Goal: Task Accomplishment & Management: Manage account settings

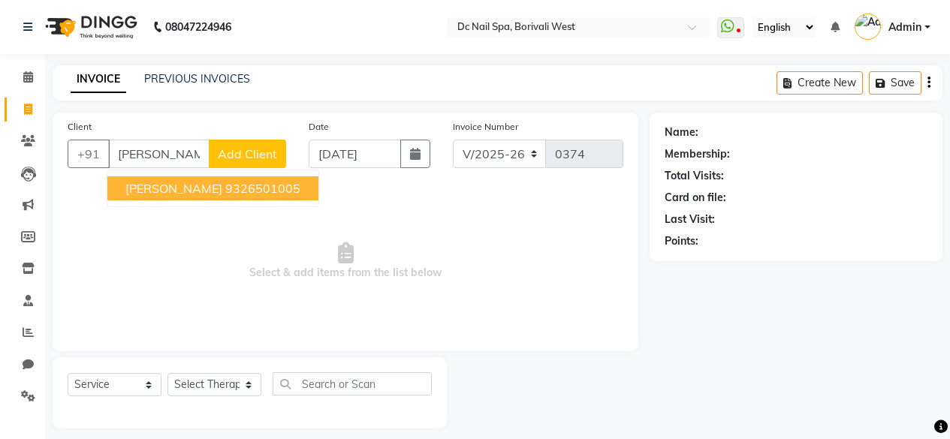
select select "8056"
select select "service"
type input "[PERSON_NAME]"
click at [28, 81] on icon at bounding box center [28, 76] width 10 height 11
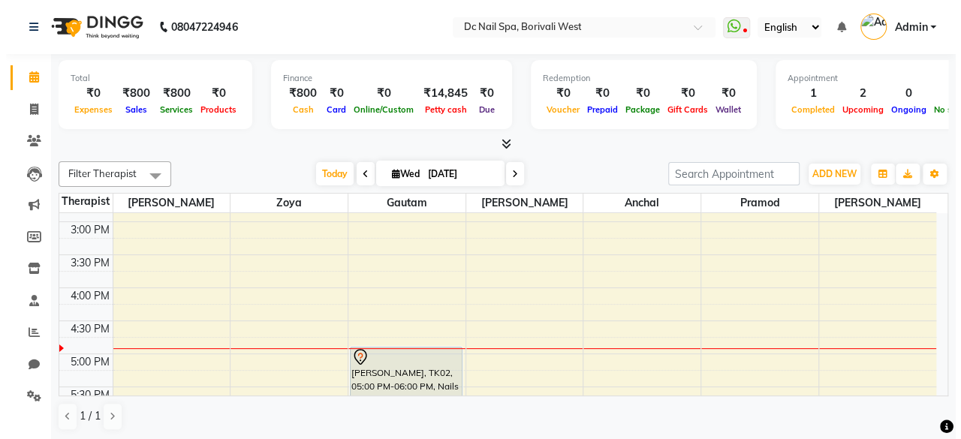
scroll to position [327, 0]
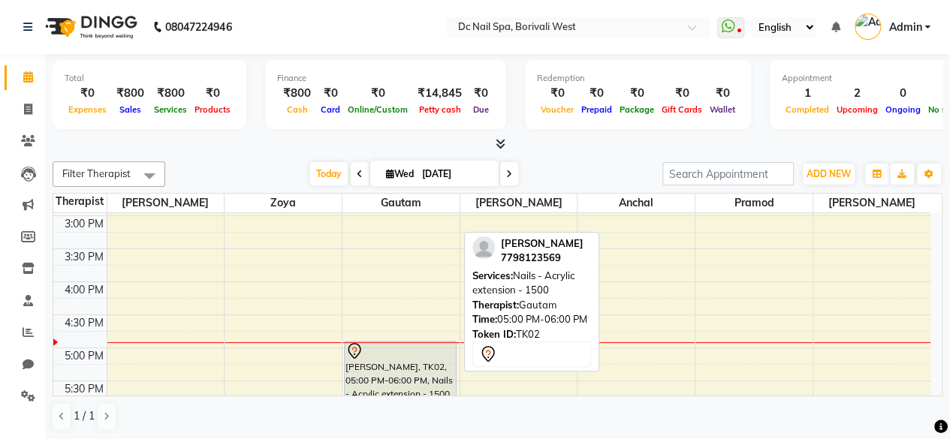
click at [372, 363] on div "[PERSON_NAME], TK02, 05:00 PM-06:00 PM, Nails - Acrylic extension - 1500" at bounding box center [400, 373] width 111 height 63
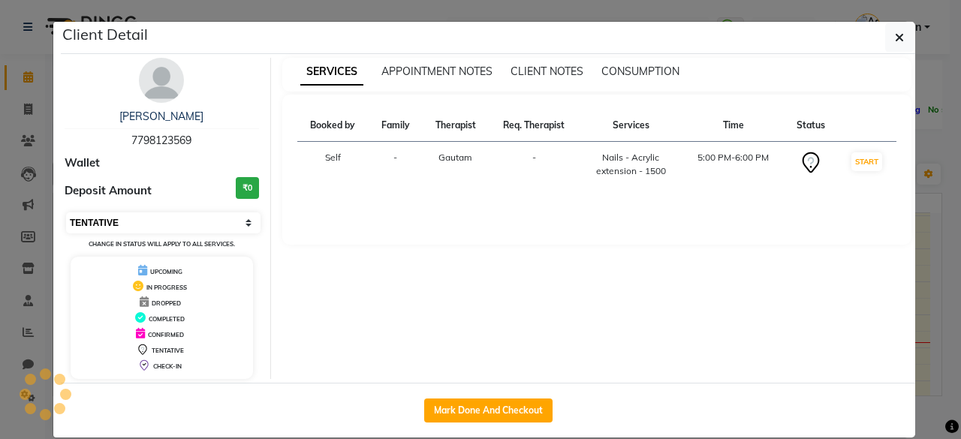
click at [167, 219] on select "Select IN SERVICE CONFIRMED TENTATIVE CHECK IN MARK DONE DROPPED UPCOMING" at bounding box center [163, 223] width 194 height 21
select select "8"
click at [66, 213] on select "Select IN SERVICE CONFIRMED TENTATIVE CHECK IN MARK DONE DROPPED UPCOMING" at bounding box center [163, 223] width 194 height 21
